Goal: Task Accomplishment & Management: Complete application form

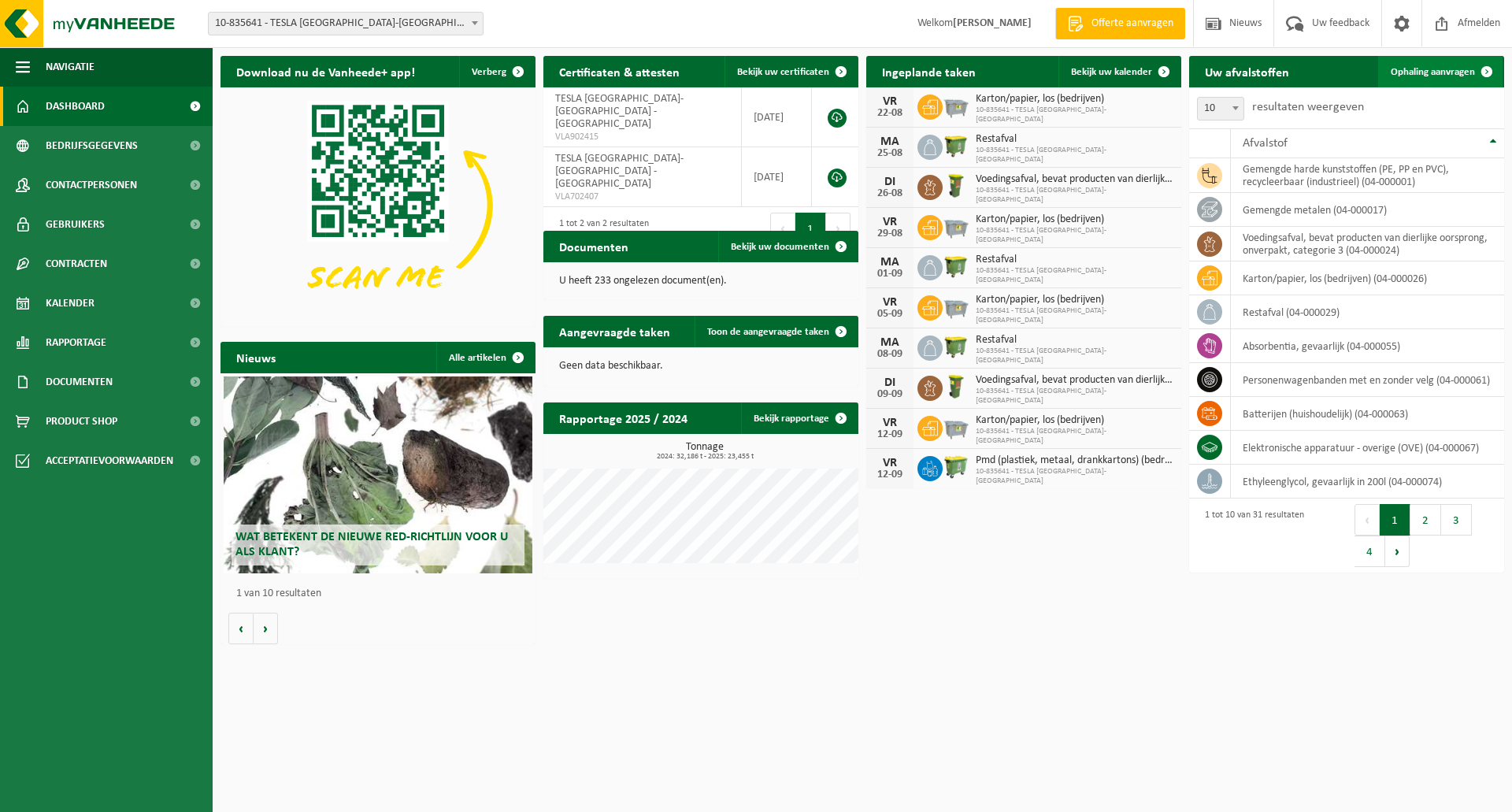
click at [1427, 72] on span "Ophaling aanvragen" at bounding box center [1433, 72] width 84 height 10
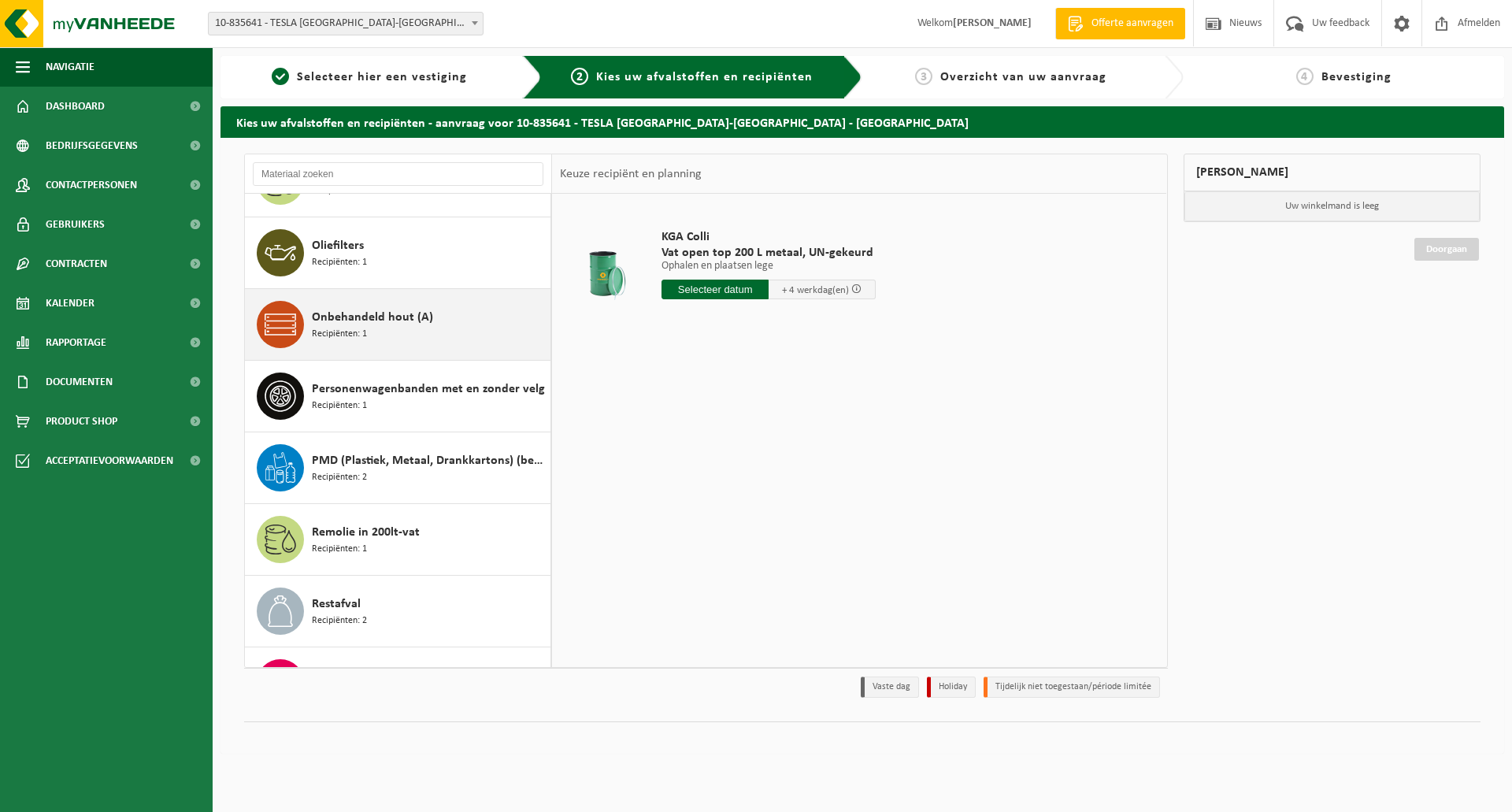
scroll to position [1339, 0]
click at [432, 312] on div "Onbehandeld hout (A) Recipiënten: 1" at bounding box center [430, 323] width 235 height 47
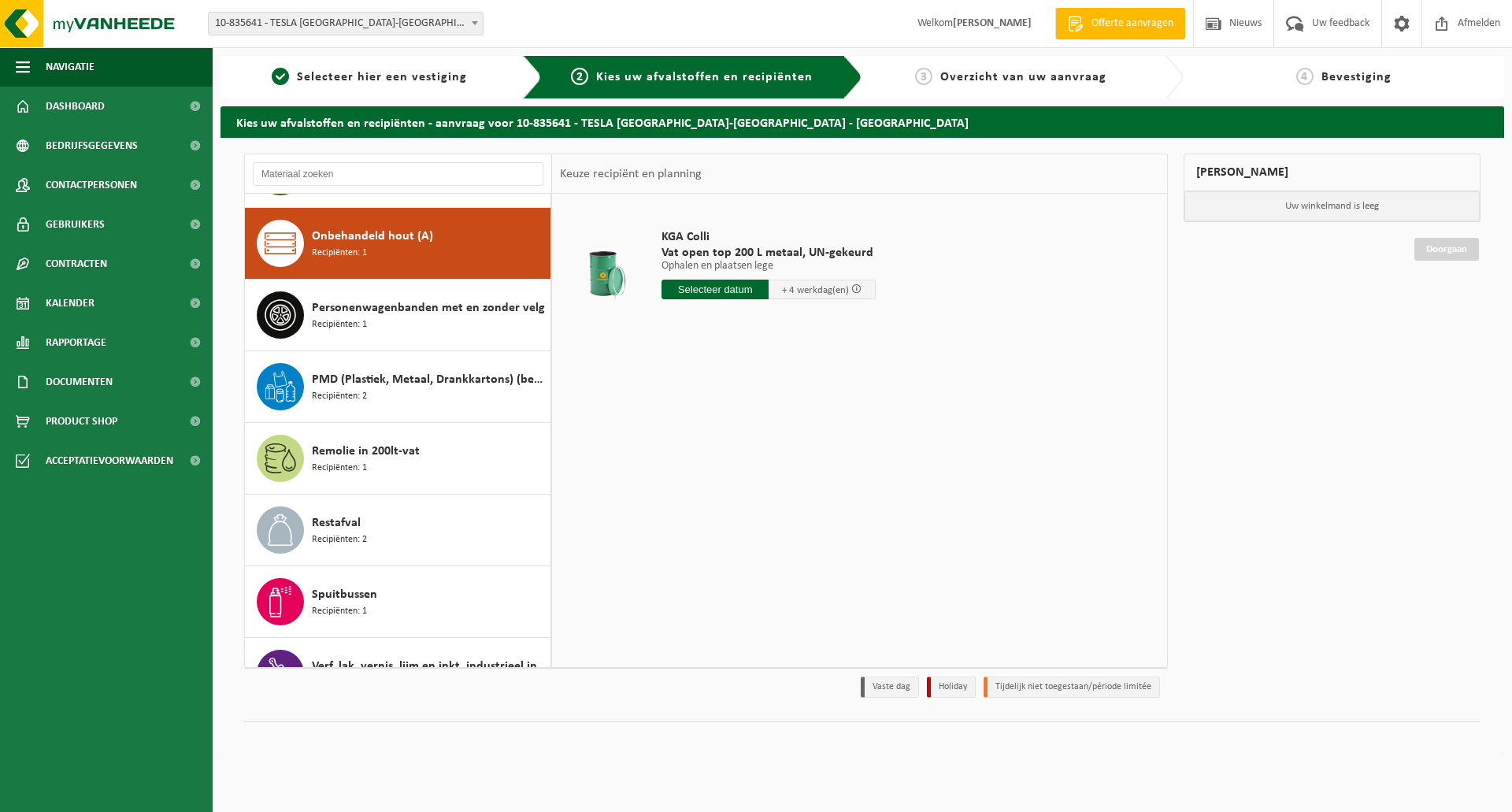
scroll to position [1434, 0]
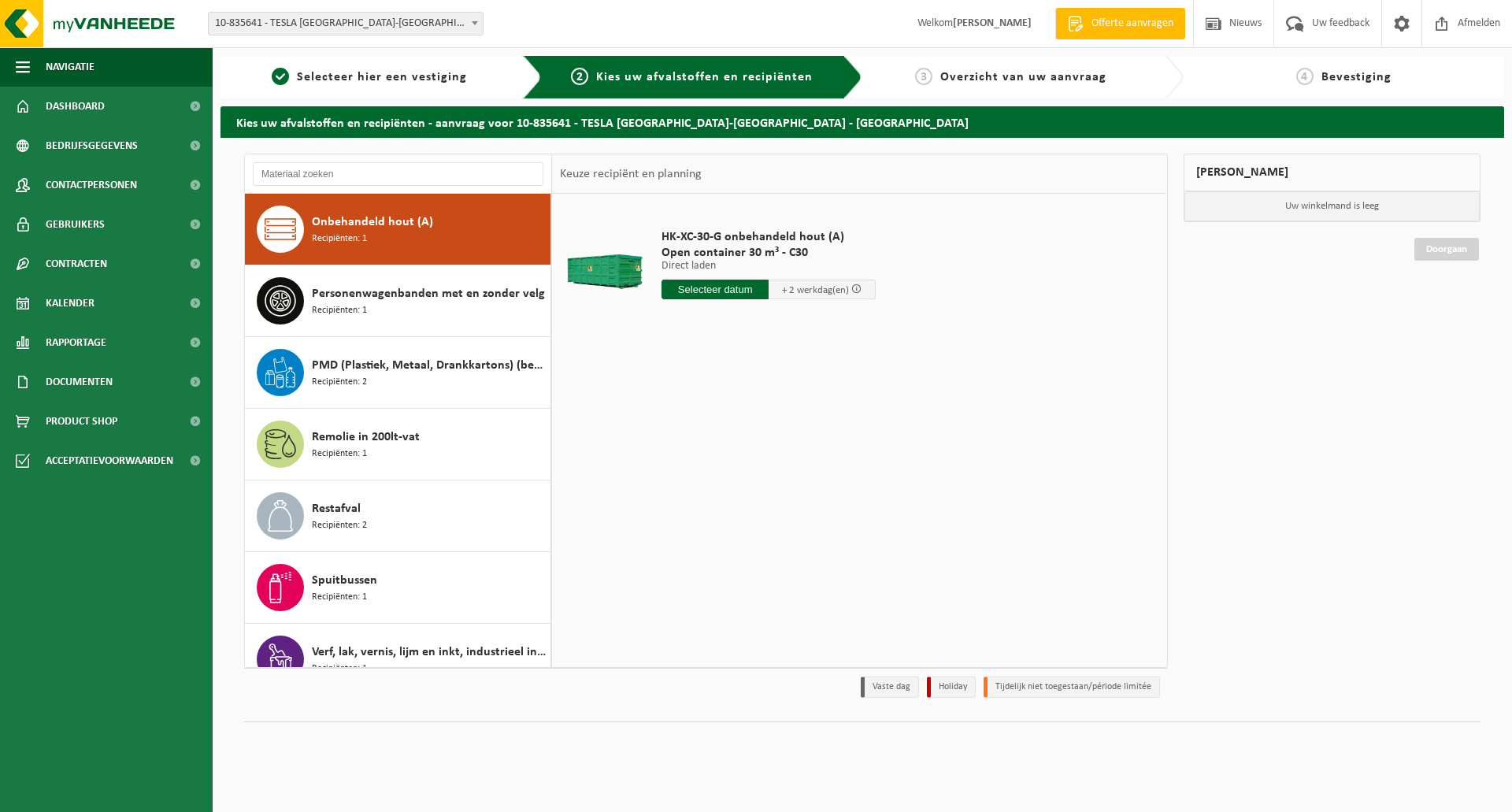
drag, startPoint x: 700, startPoint y: 288, endPoint x: 725, endPoint y: 298, distance: 26.9
click at [700, 288] on input "text" at bounding box center [715, 290] width 107 height 20
click at [710, 479] on div "26" at bounding box center [704, 480] width 27 height 25
type input "Van 2025-08-26"
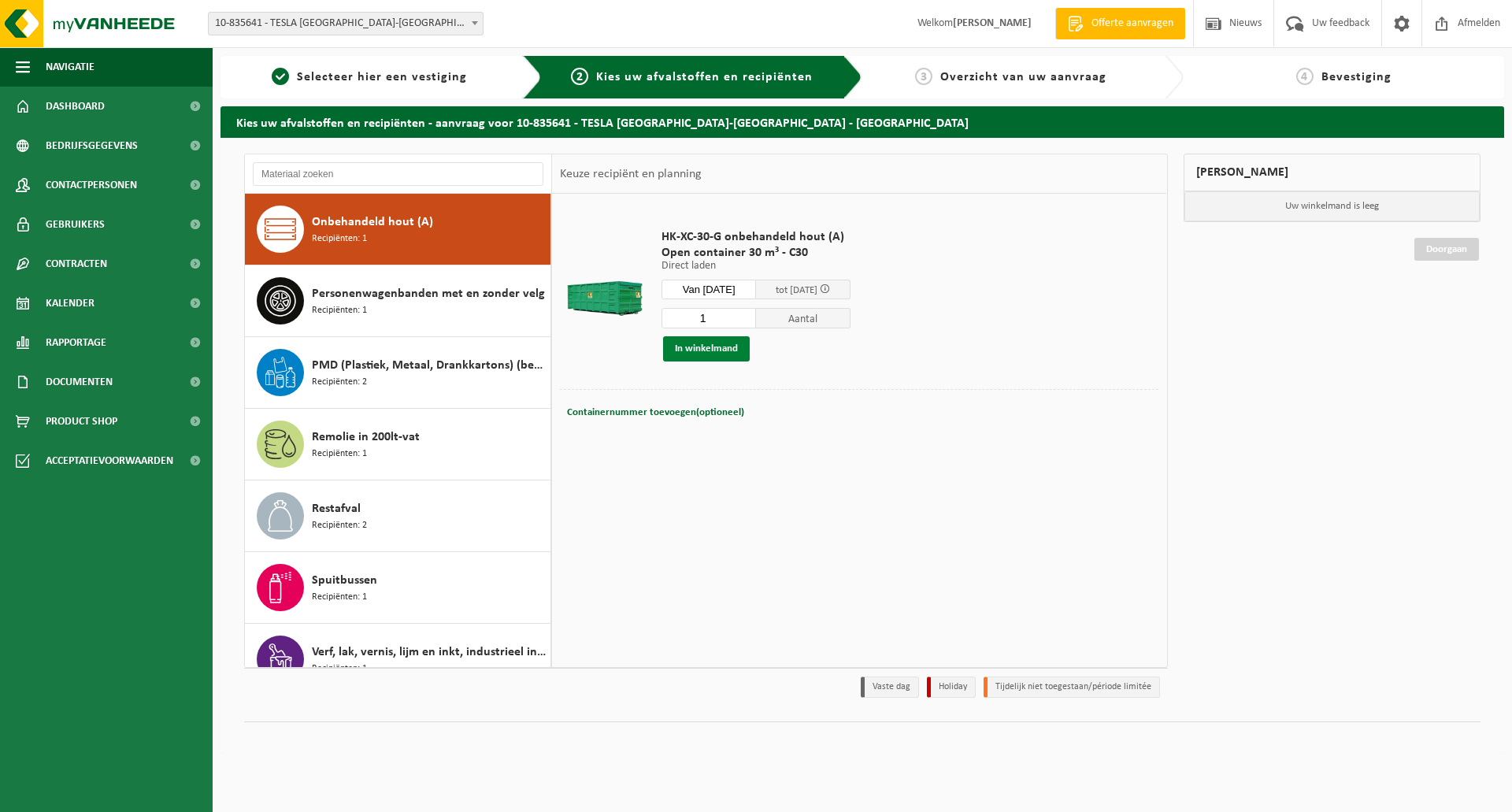
click at [715, 352] on button "In winkelmand" at bounding box center [706, 349] width 86 height 25
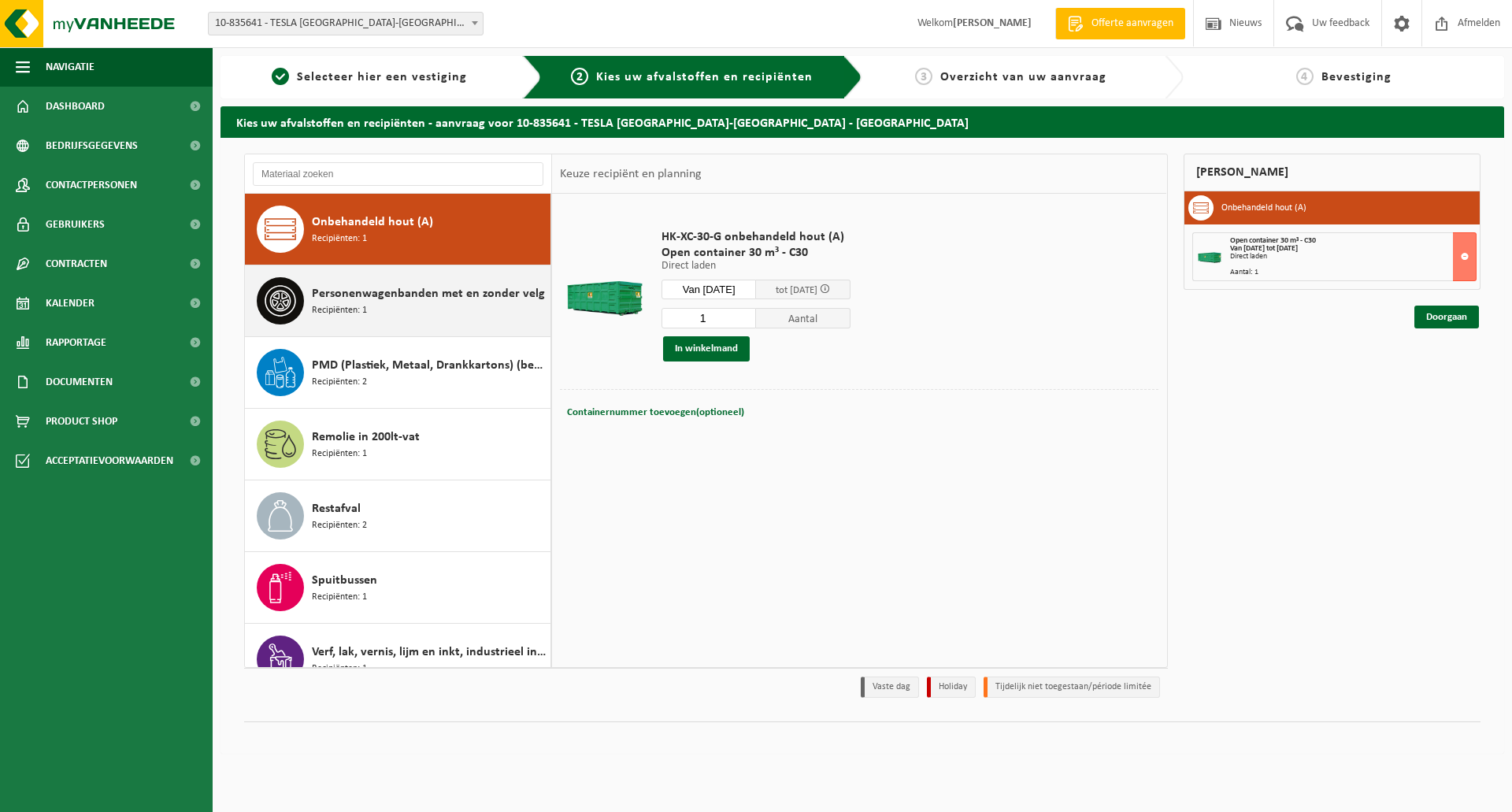
click at [382, 296] on span "Personenwagenbanden met en zonder velg" at bounding box center [429, 293] width 233 height 19
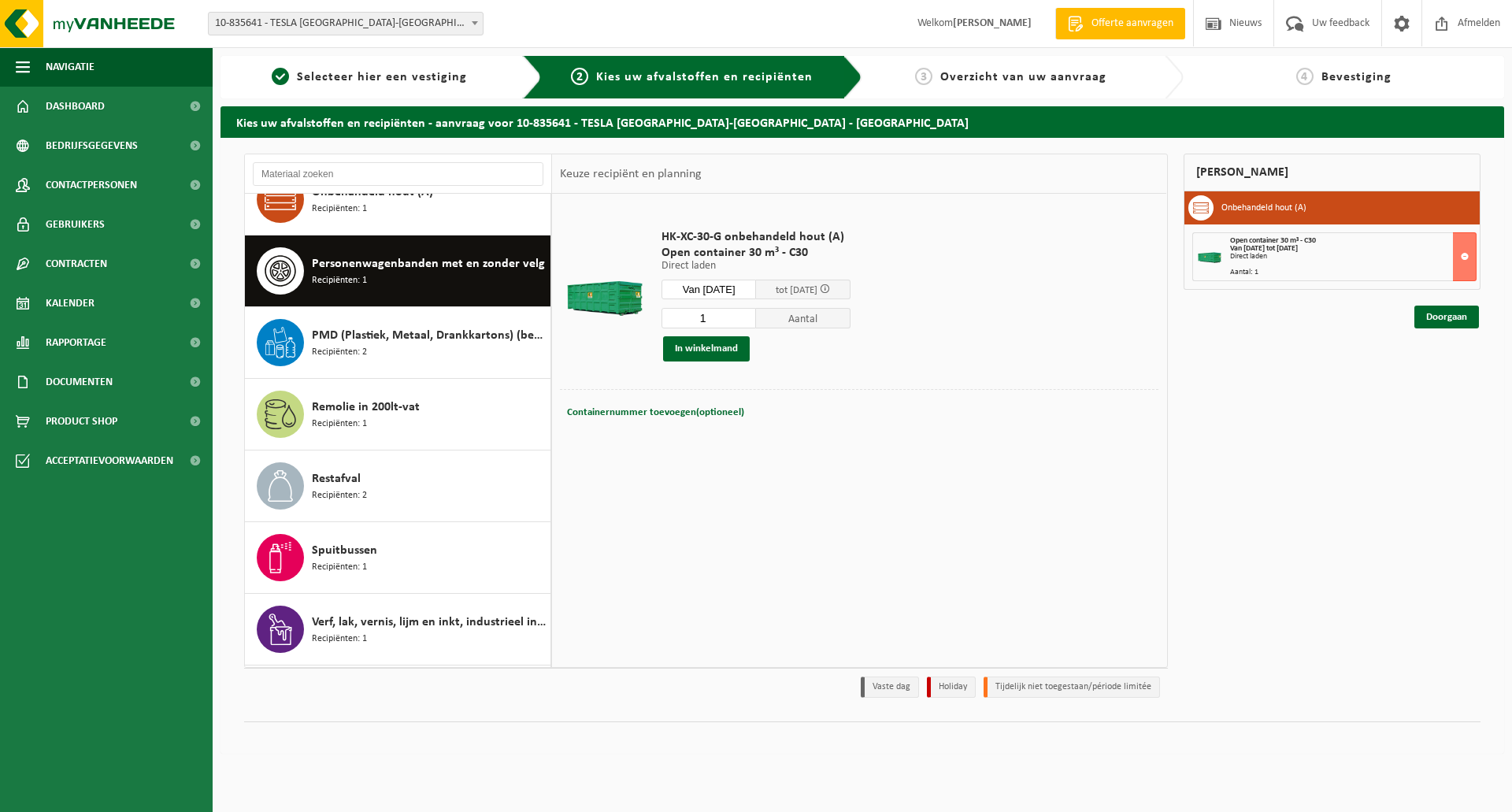
scroll to position [1505, 0]
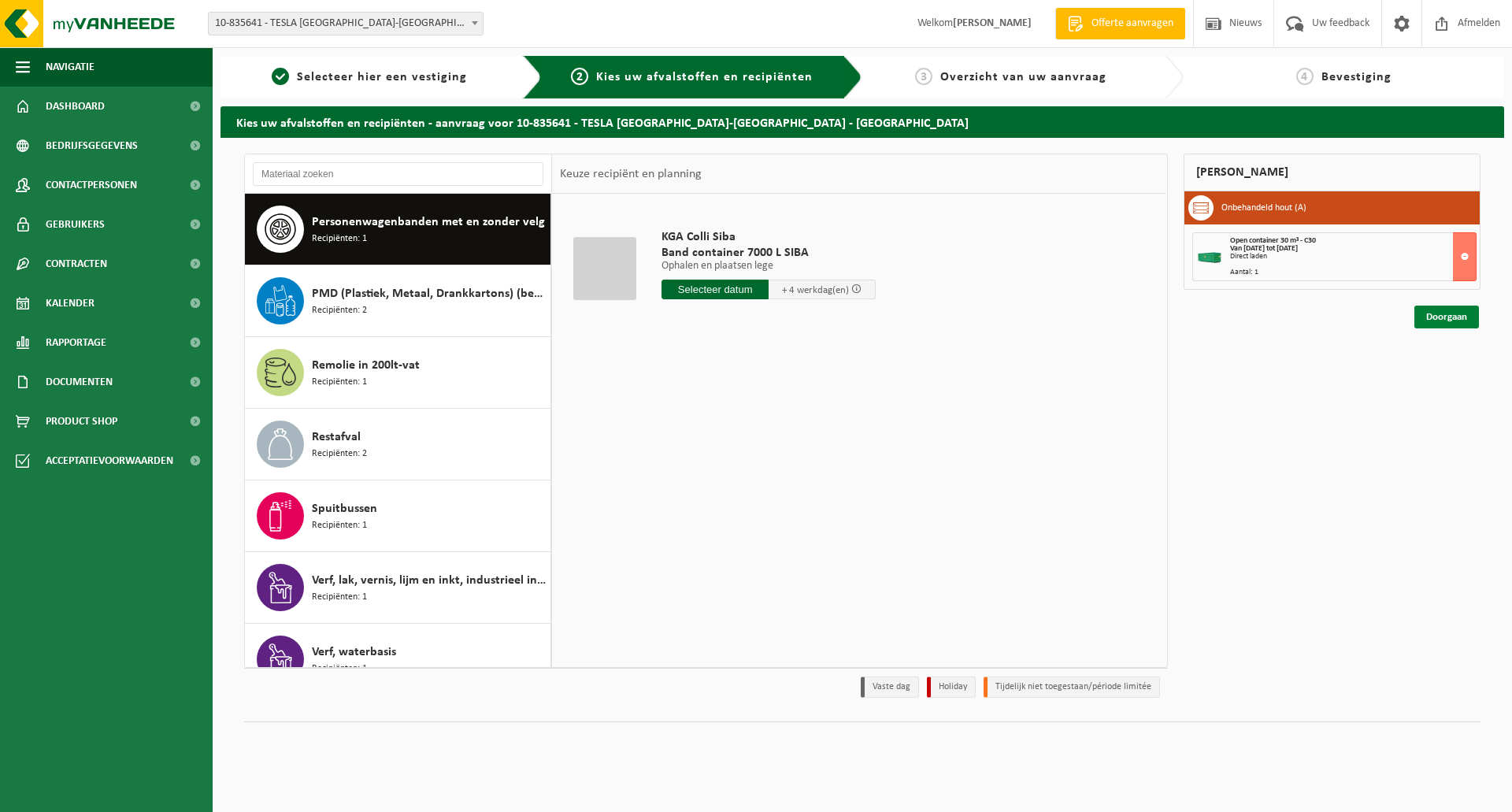
click at [1448, 319] on link "Doorgaan" at bounding box center [1447, 316] width 65 height 23
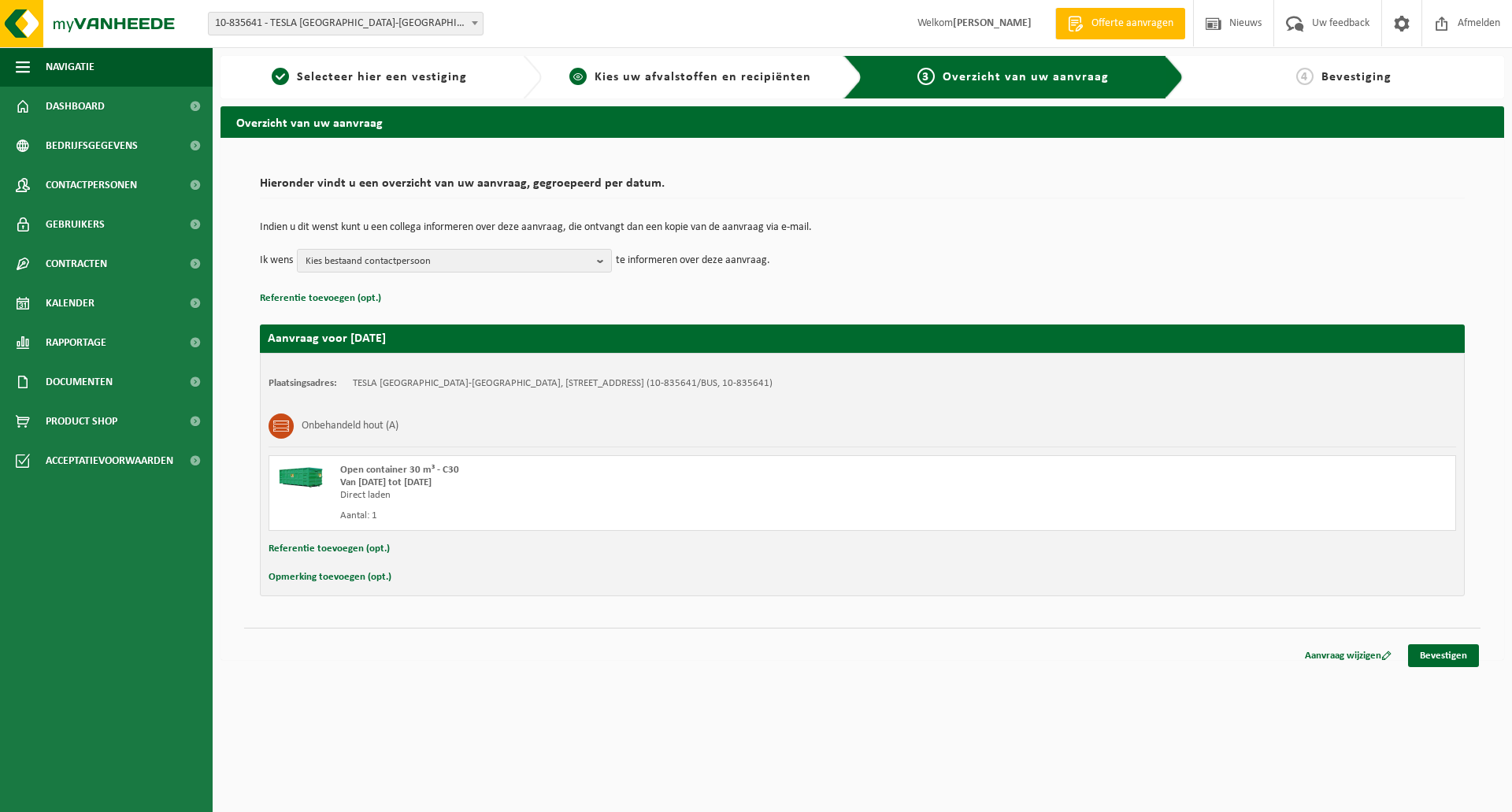
click at [759, 80] on span "Kies uw afvalstoffen en recipiënten" at bounding box center [702, 76] width 216 height 13
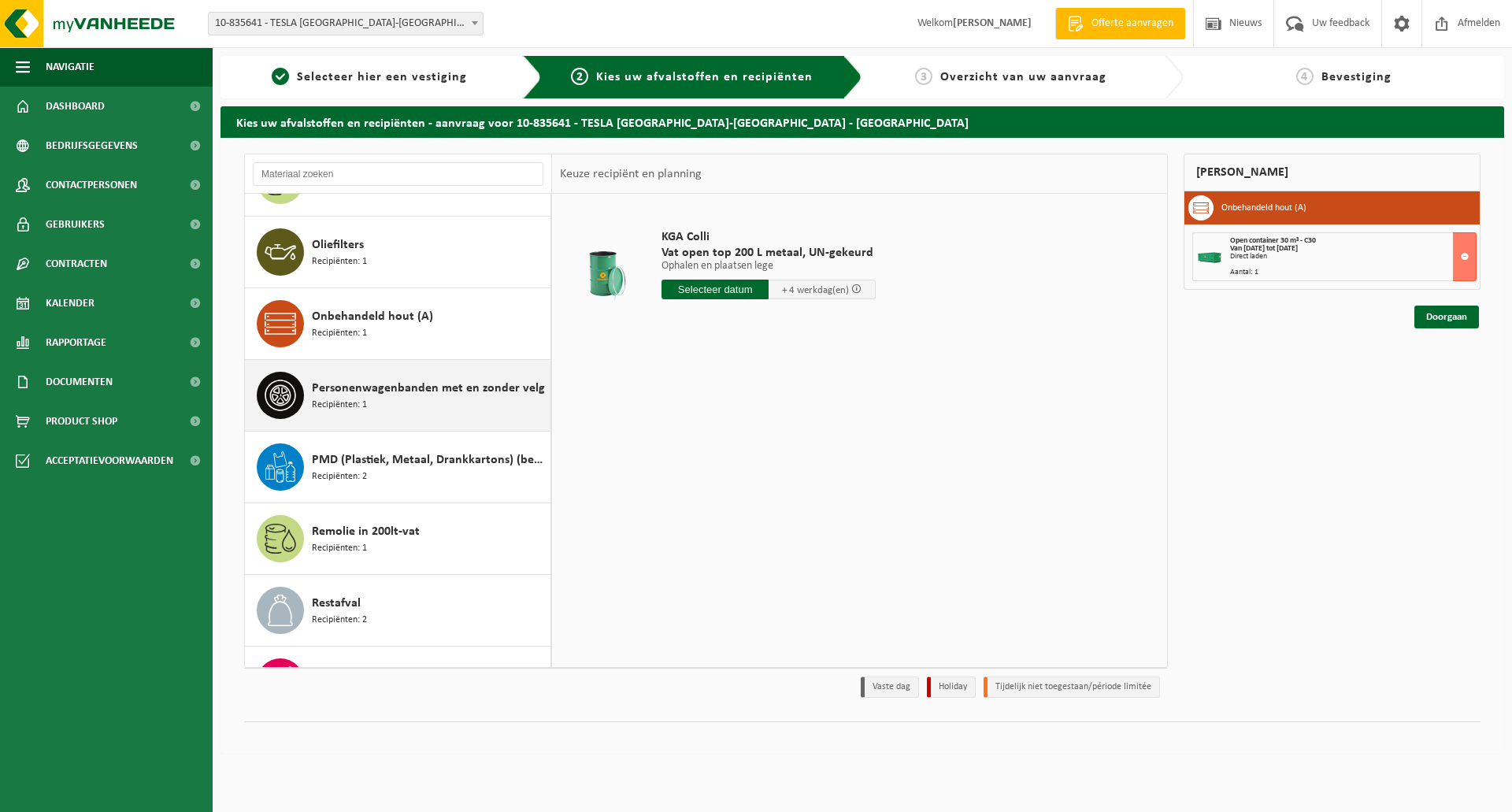
click at [340, 401] on span "Recipiënten: 1" at bounding box center [340, 405] width 55 height 15
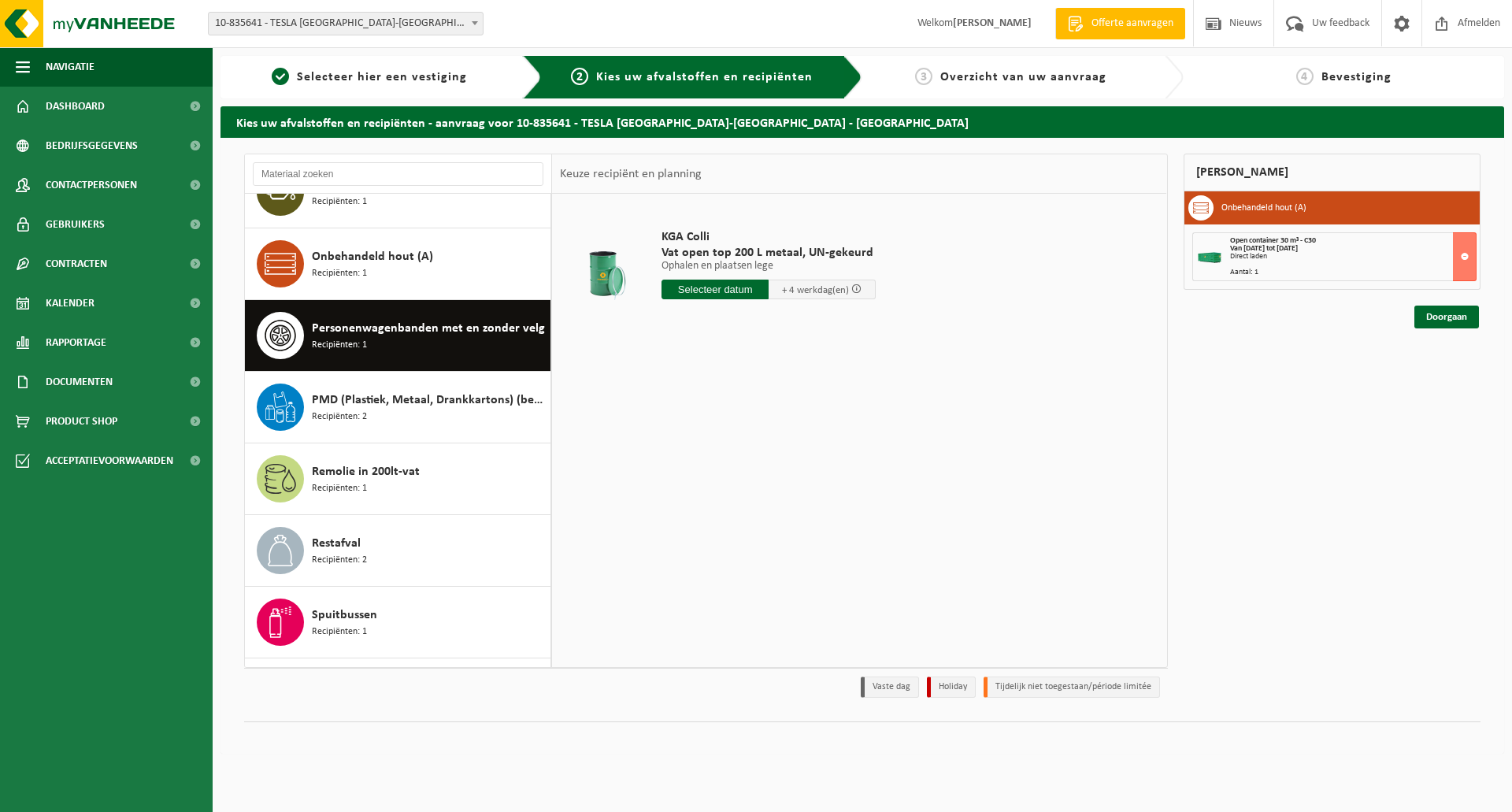
scroll to position [1505, 0]
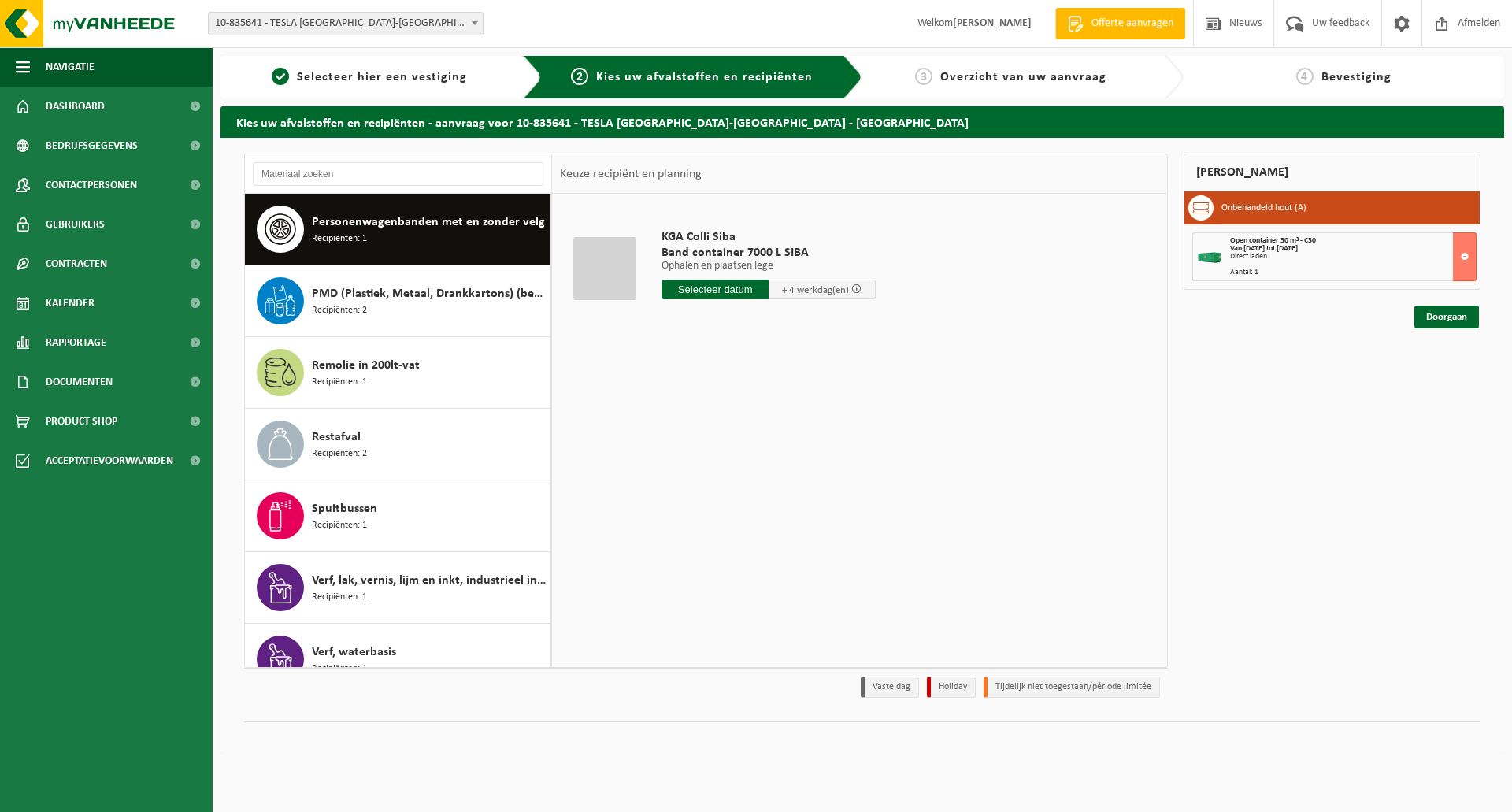
click at [708, 289] on input "text" at bounding box center [715, 290] width 107 height 20
drag, startPoint x: 703, startPoint y: 476, endPoint x: 735, endPoint y: 485, distance: 33.2
click at [703, 477] on div "26" at bounding box center [704, 480] width 27 height 25
type input "Van 2025-08-26"
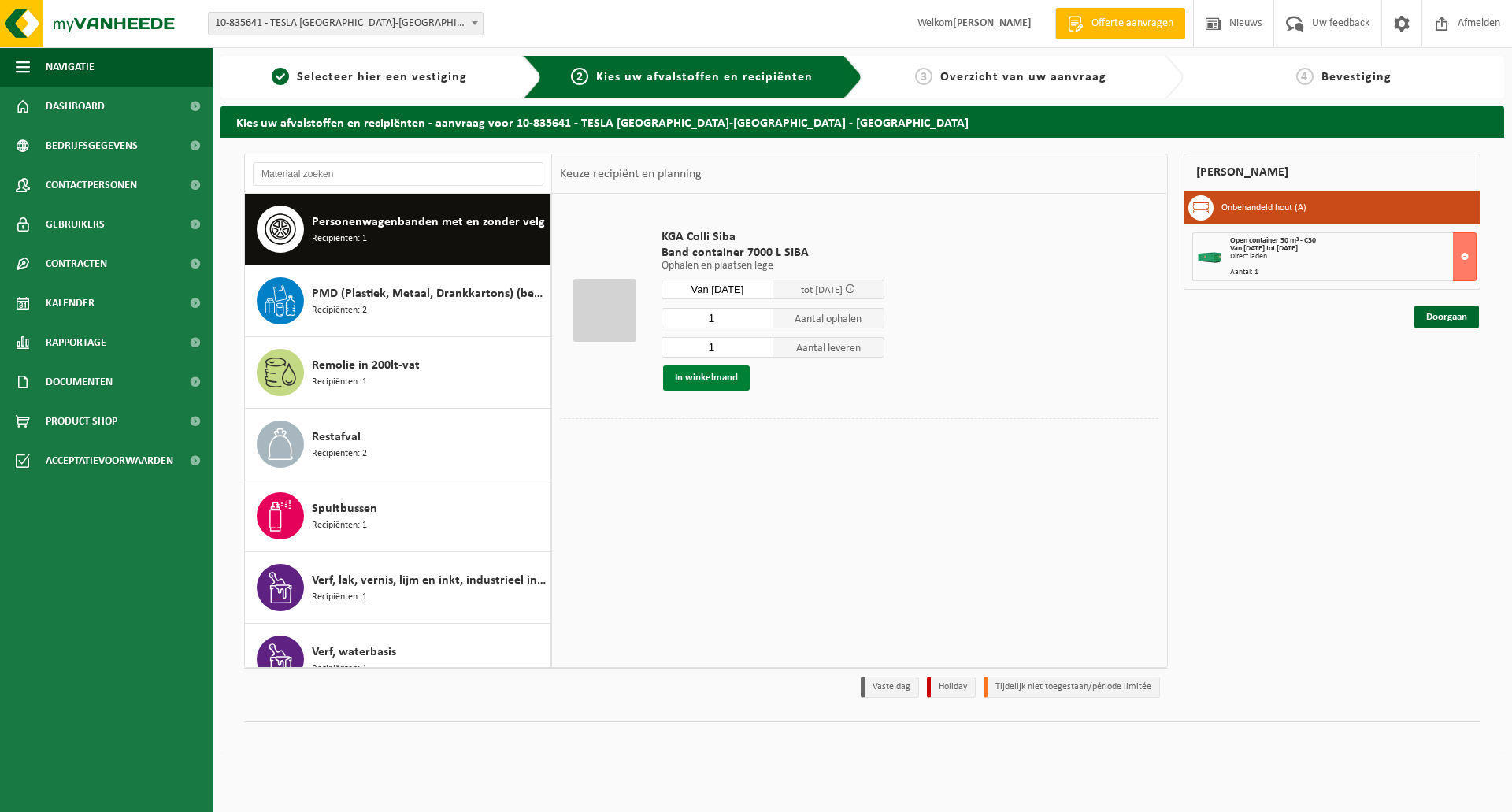
click at [733, 375] on button "In winkelmand" at bounding box center [706, 378] width 86 height 25
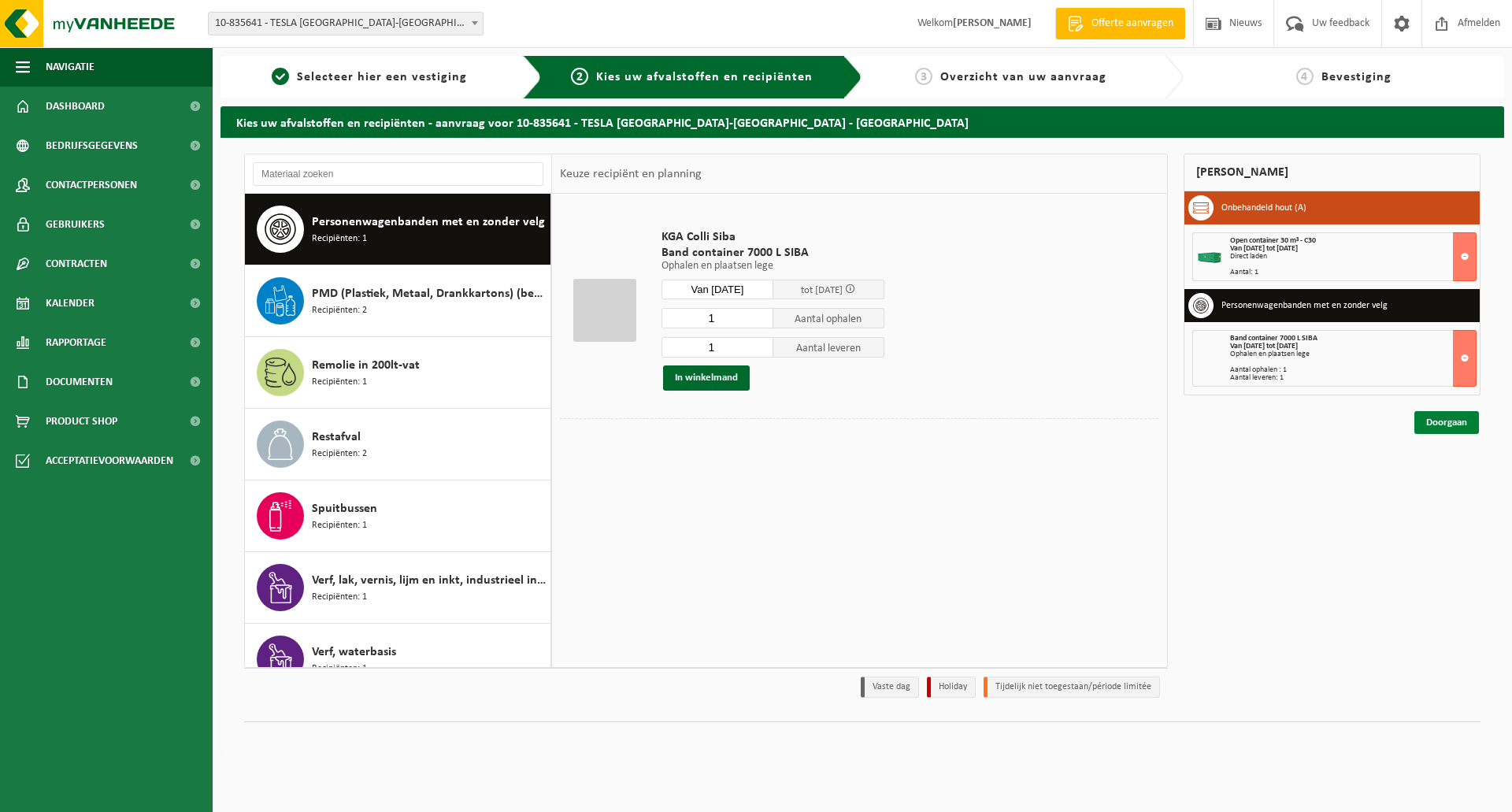
click at [1434, 416] on link "Doorgaan" at bounding box center [1447, 422] width 65 height 23
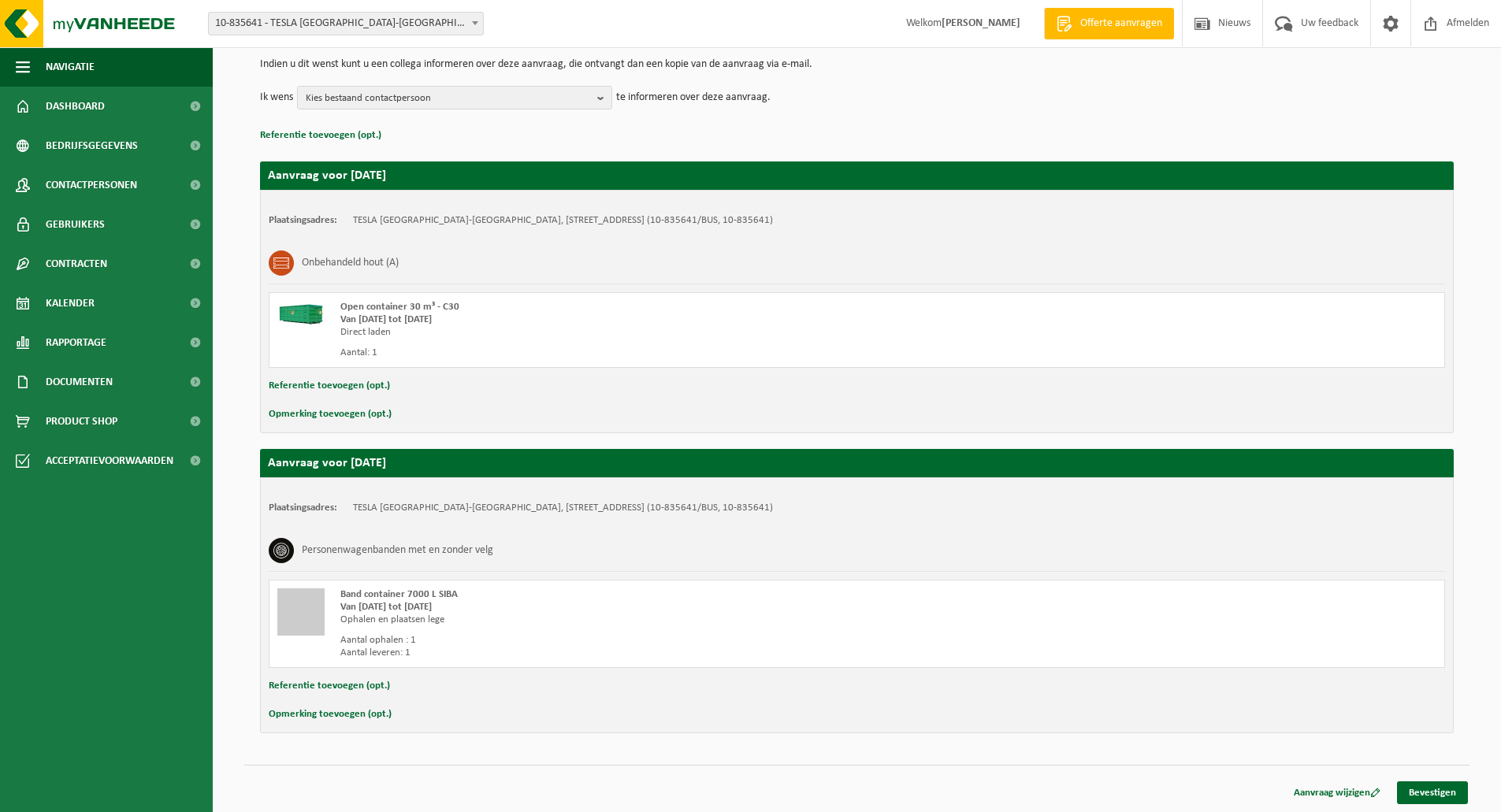
scroll to position [164, 0]
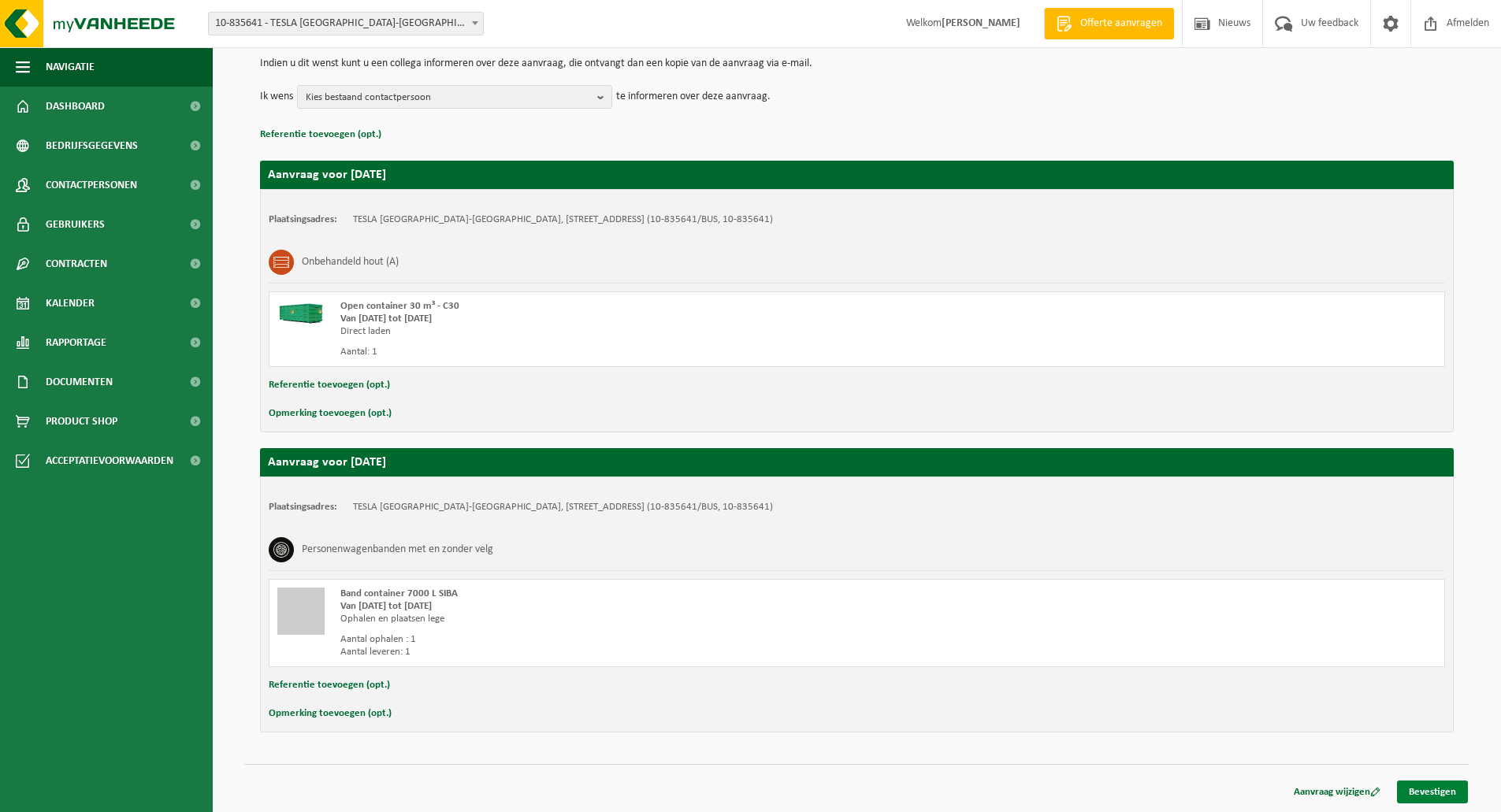
click at [1425, 789] on link "Bevestigen" at bounding box center [1432, 791] width 71 height 23
